Goal: Task Accomplishment & Management: Manage account settings

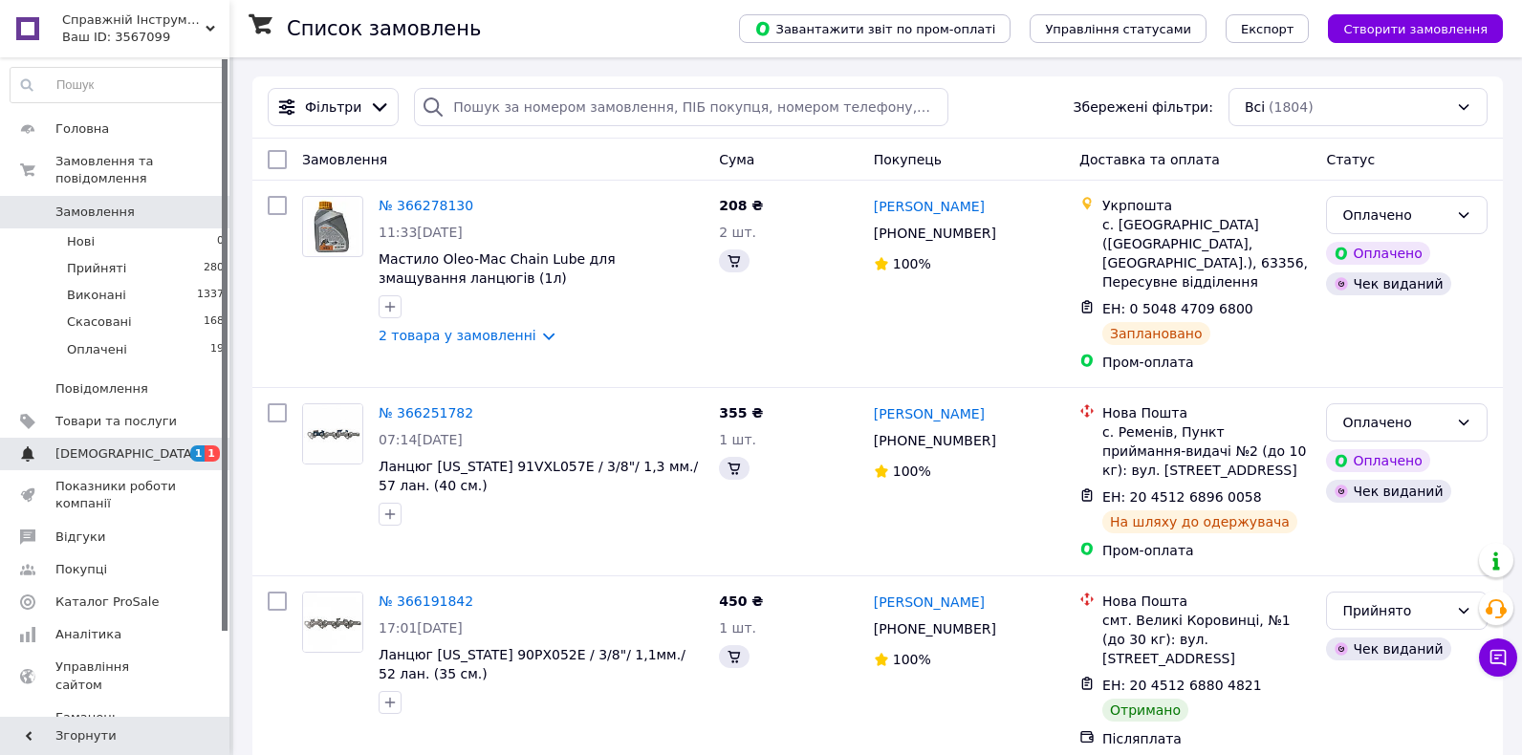
click at [118, 446] on span "[DEMOGRAPHIC_DATA]" at bounding box center [126, 454] width 142 height 17
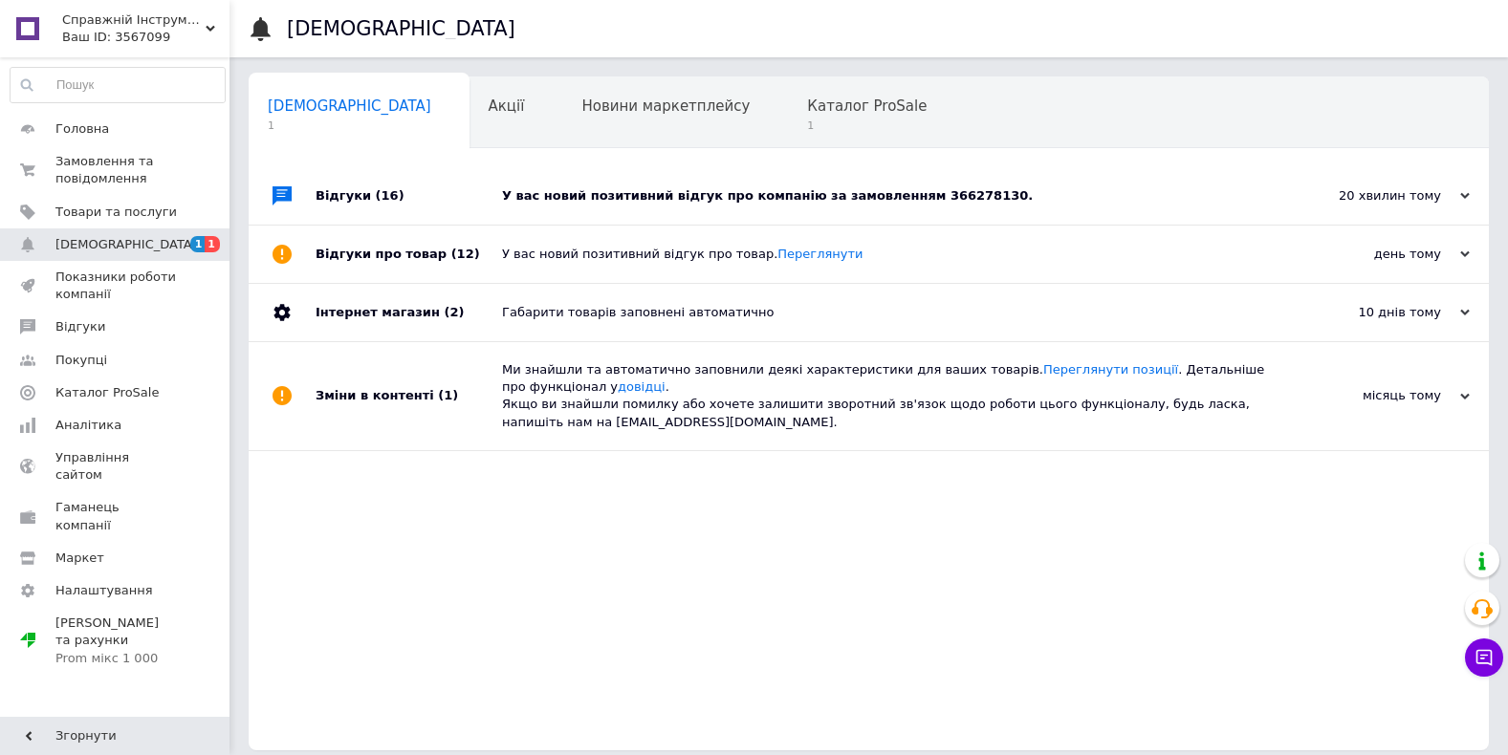
click at [930, 201] on div "У вас новий позитивний відгук про компанію за замовленням 366278130." at bounding box center [890, 195] width 776 height 17
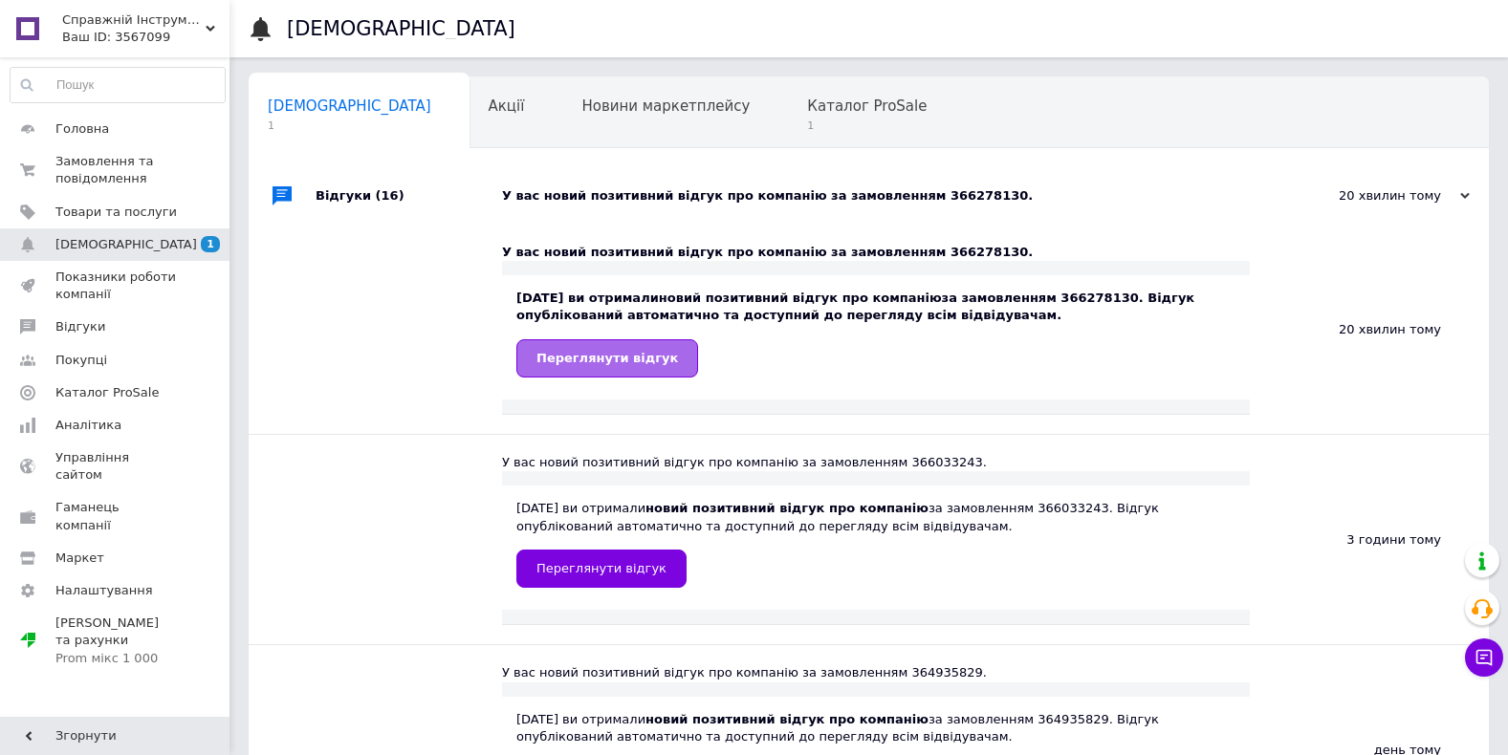
click at [588, 360] on span "Переглянути відгук" at bounding box center [607, 358] width 142 height 14
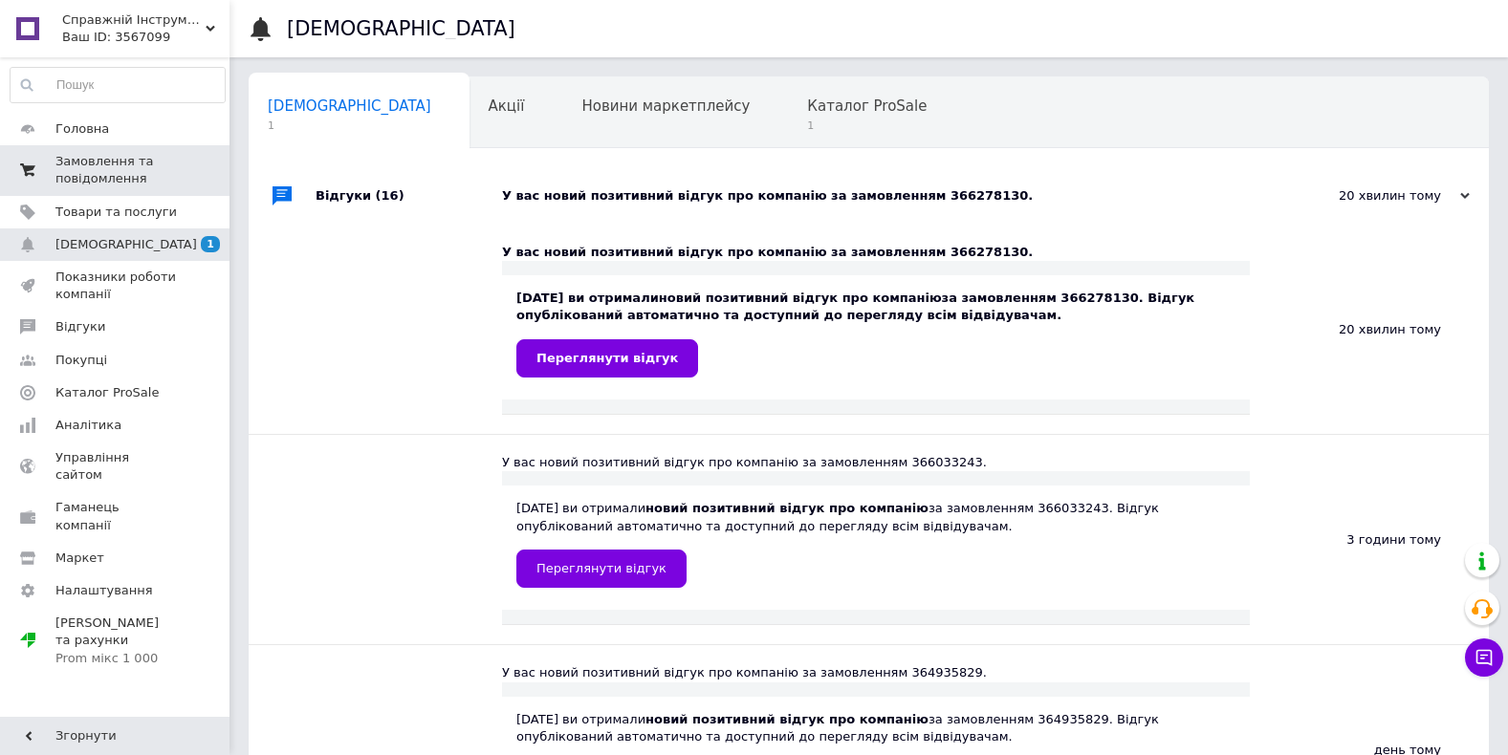
click at [87, 172] on span "Замовлення та повідомлення" at bounding box center [115, 170] width 121 height 34
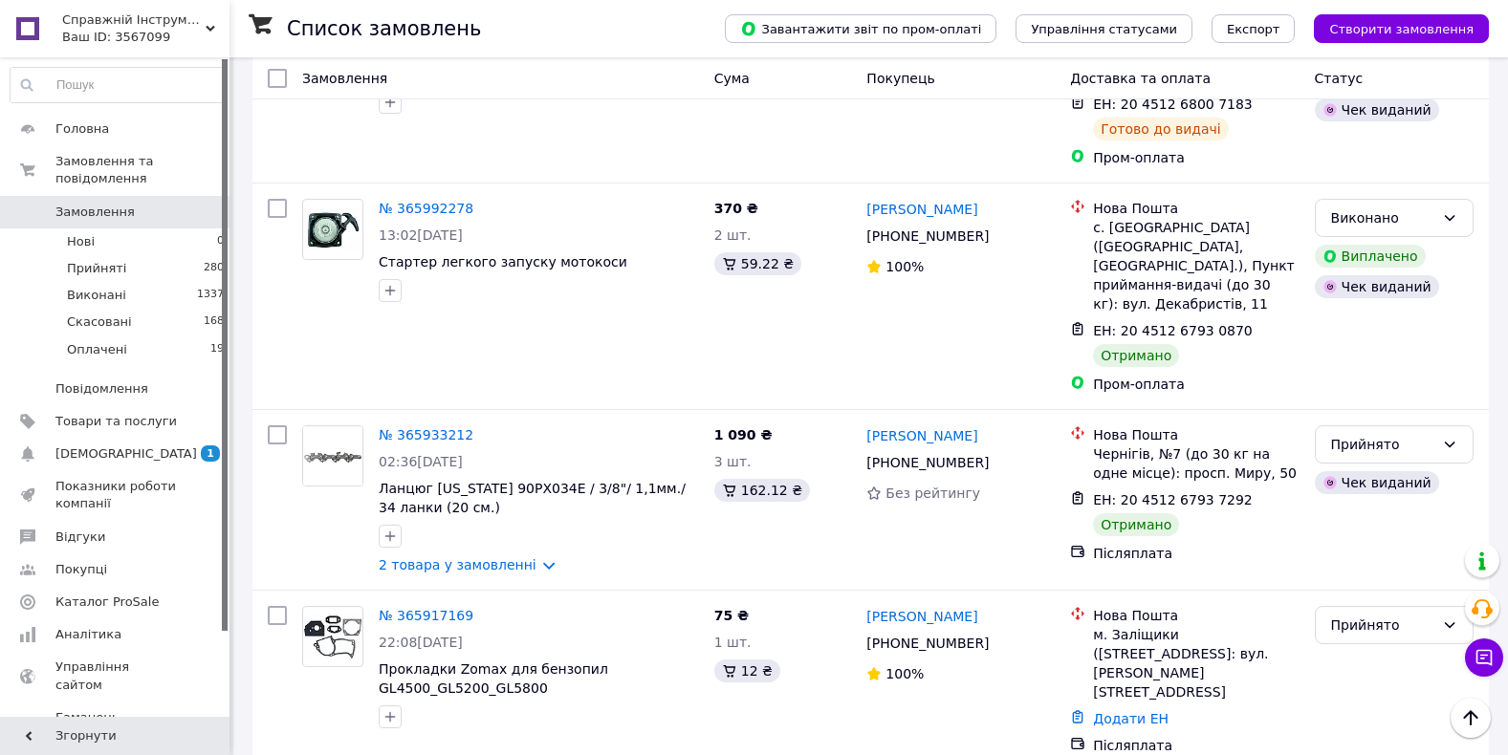
scroll to position [1434, 0]
